Goal: Transaction & Acquisition: Purchase product/service

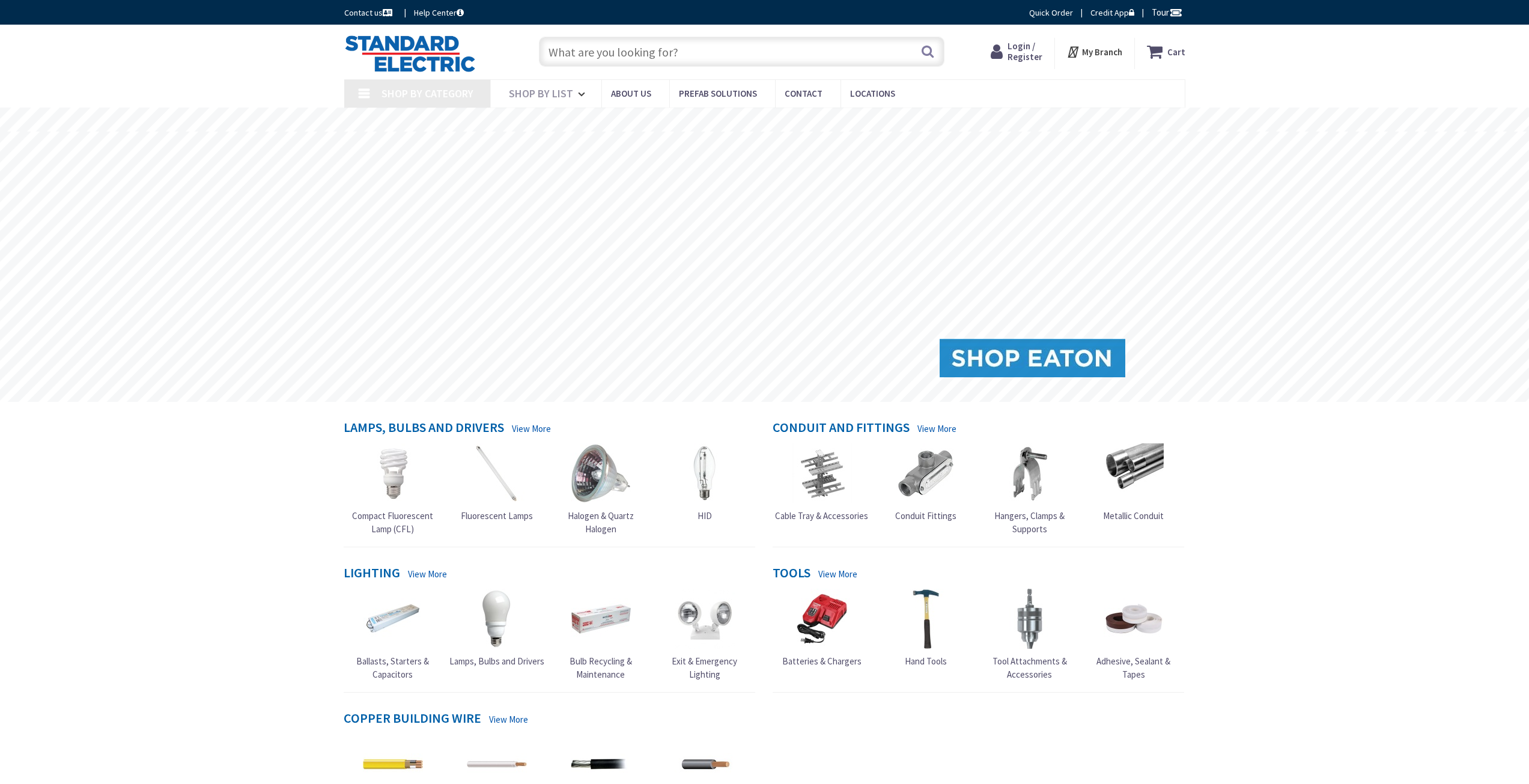
type input "[GEOGRAPHIC_DATA], [GEOGRAPHIC_DATA]"
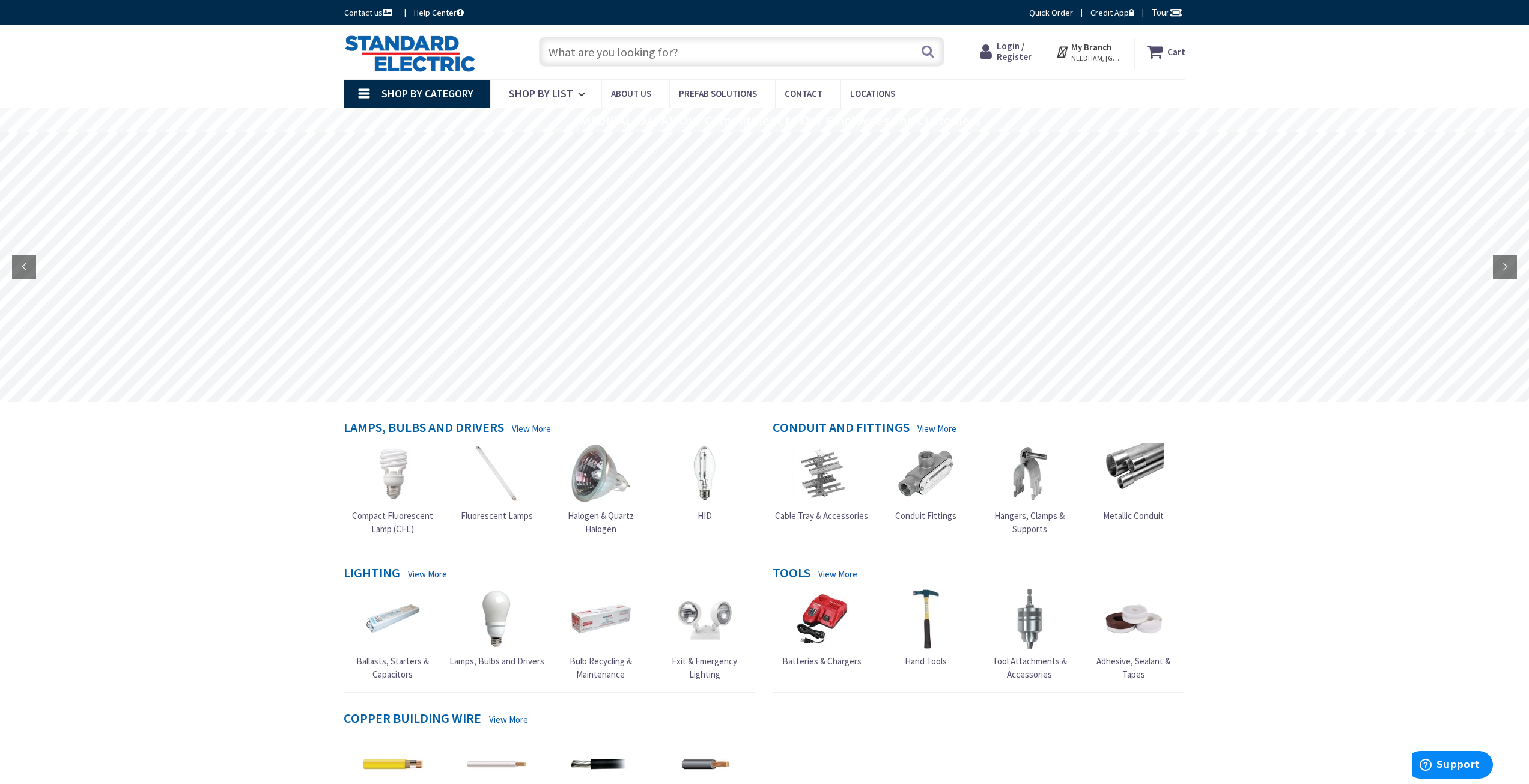
click at [635, 56] on input "text" at bounding box center [742, 51] width 406 height 30
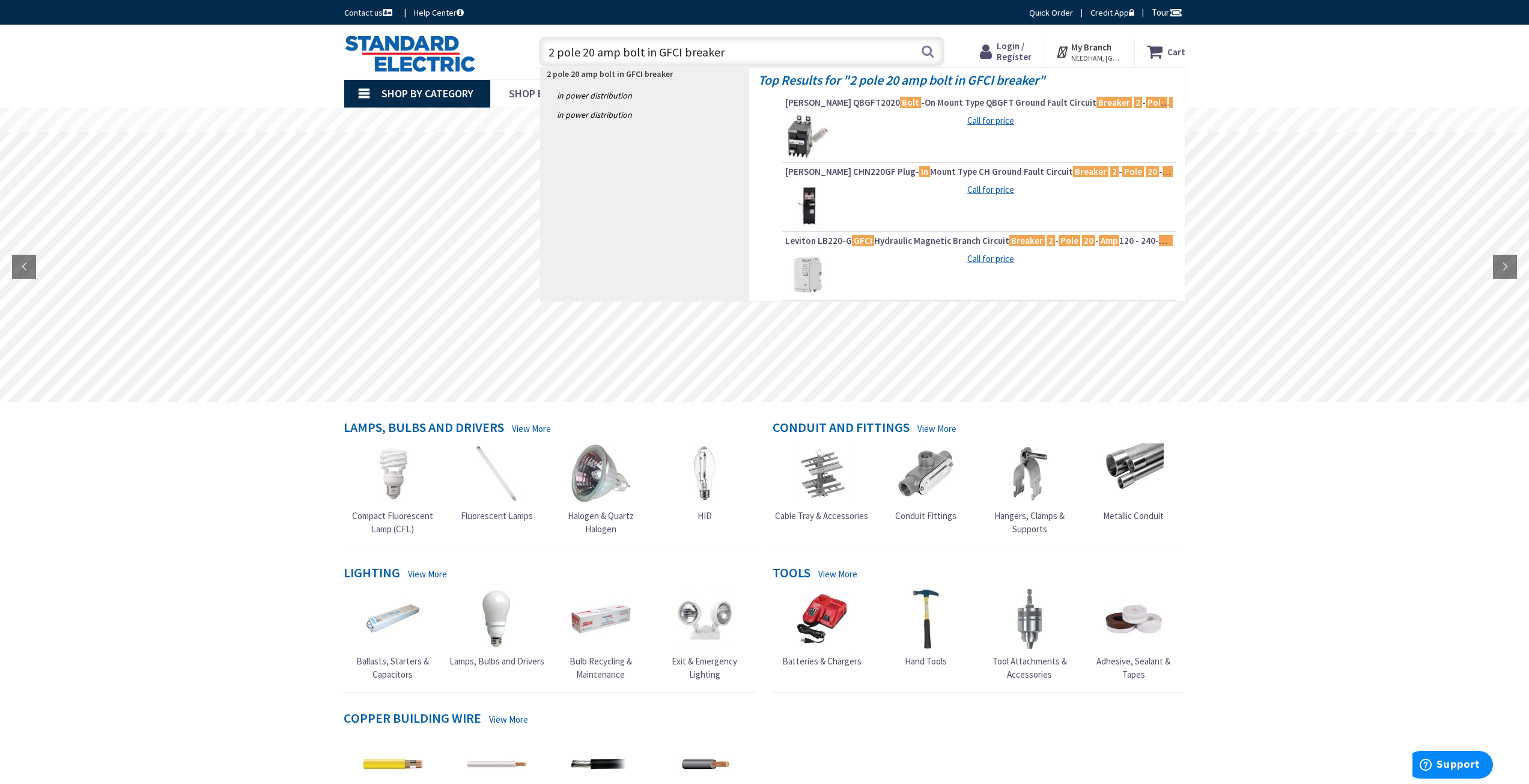
type input "2 pole 20 amp bolt in GFCI breaker"
click at [827, 83] on h4 "Top Results for " 2 pole 20 amp bolt in GFCI breaker "" at bounding box center [966, 78] width 417 height 19
click at [793, 129] on img at bounding box center [808, 137] width 45 height 45
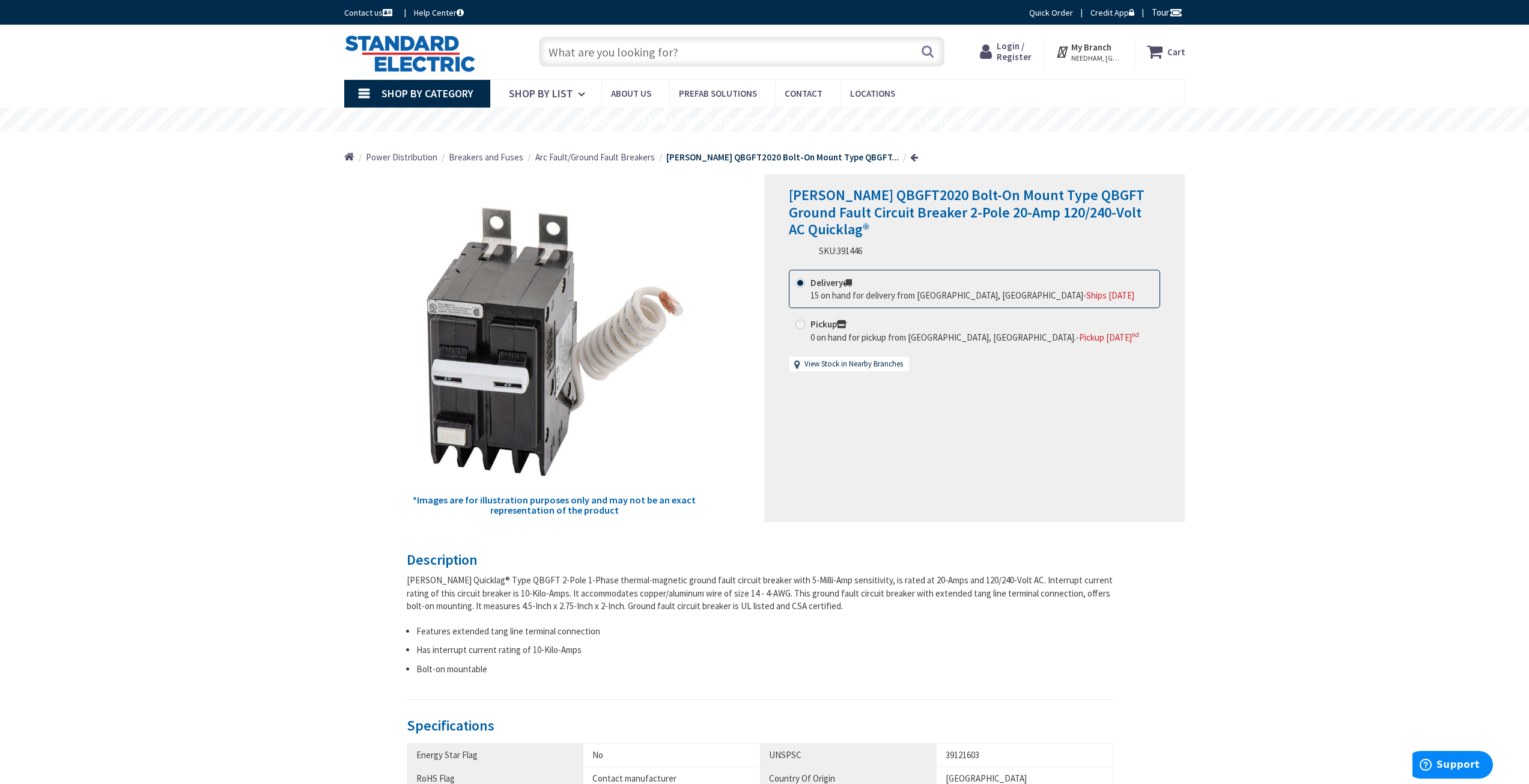
click at [1019, 47] on span "Login / Register" at bounding box center [1014, 51] width 35 height 22
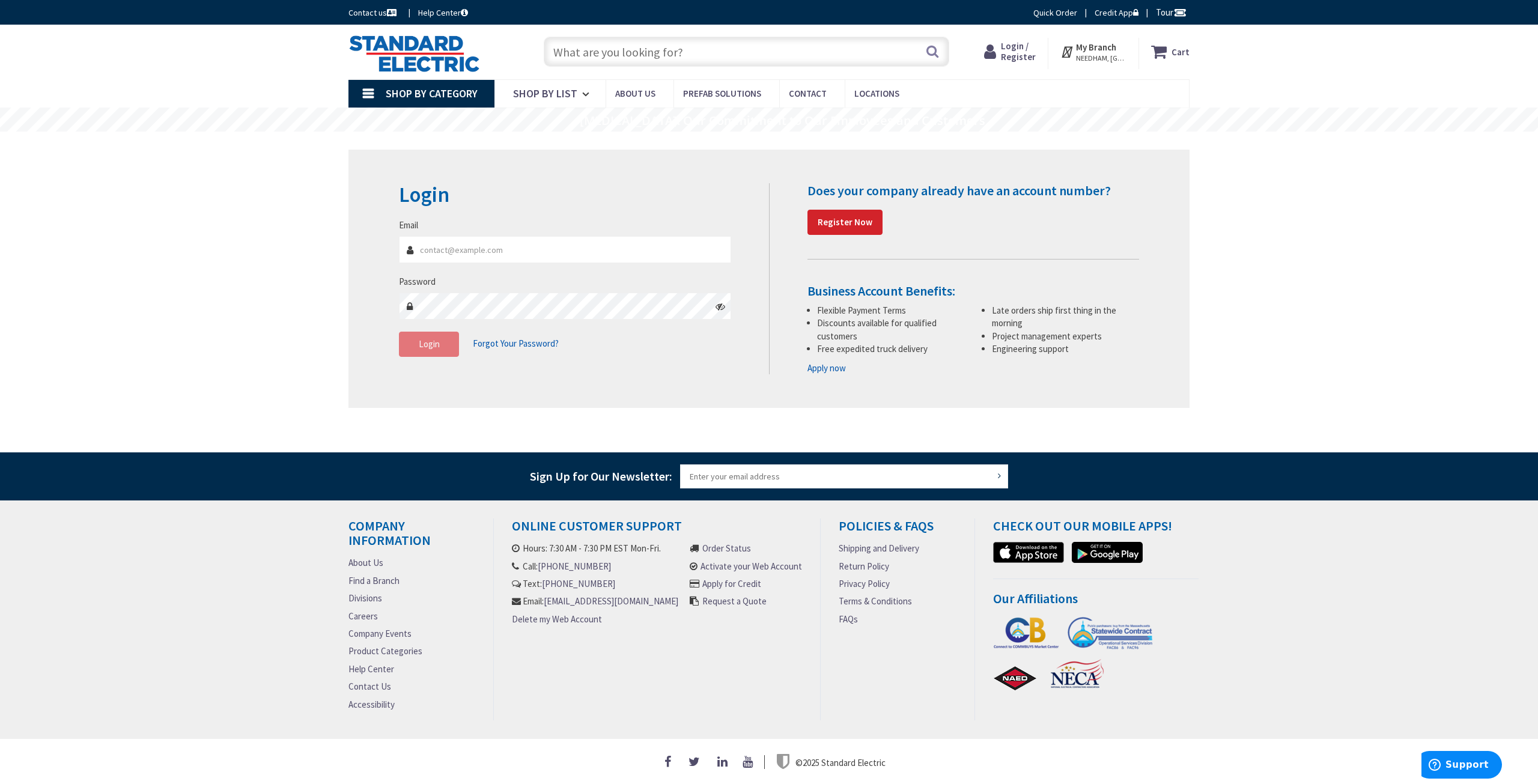
type input "sbotto@jmbco.com"
click at [428, 344] on span "Login" at bounding box center [429, 344] width 21 height 12
